Goal: Navigation & Orientation: Understand site structure

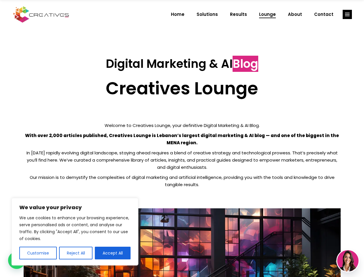
click at [182, 138] on p "With over 2,000 articles published, Creatives Lounge is Lebanon’s largest digit…" at bounding box center [182, 139] width 317 height 14
click at [38, 253] on button "Customise" at bounding box center [37, 253] width 37 height 13
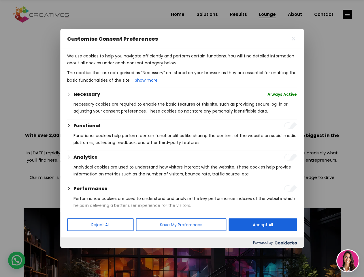
click at [76, 253] on div at bounding box center [182, 138] width 364 height 277
click at [113, 66] on p "We use cookies to help you navigate efficiently and perform certain functions. …" at bounding box center [182, 59] width 230 height 14
click at [347, 14] on div at bounding box center [182, 138] width 364 height 277
click at [348, 261] on img at bounding box center [347, 260] width 21 height 21
